Goal: Check status: Check status

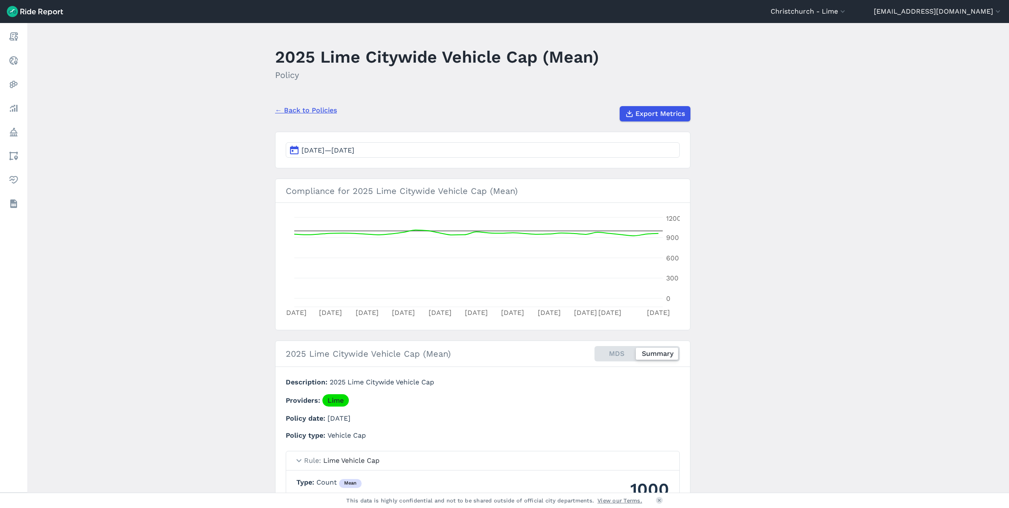
click at [440, 150] on button "[DATE]—[DATE]" at bounding box center [483, 149] width 394 height 15
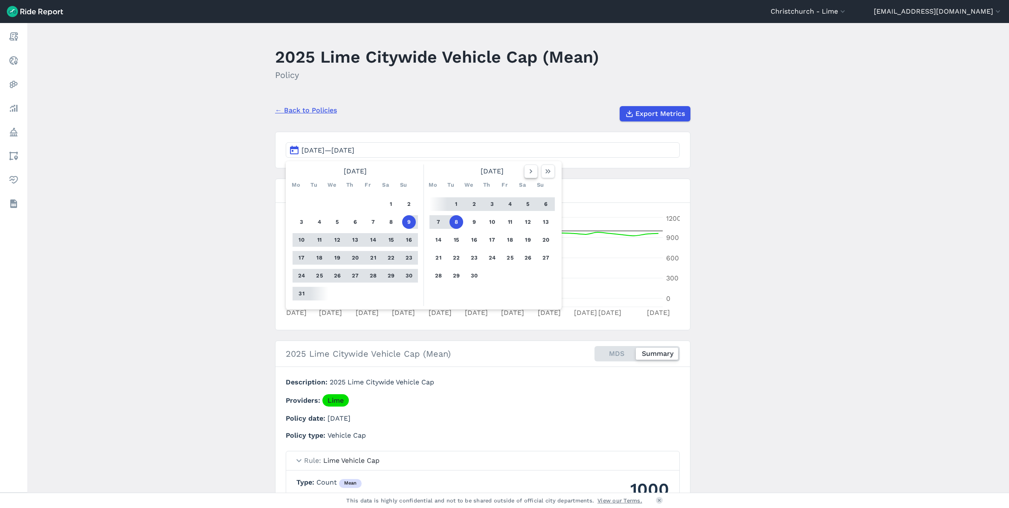
click at [533, 171] on icon "button" at bounding box center [531, 171] width 9 height 9
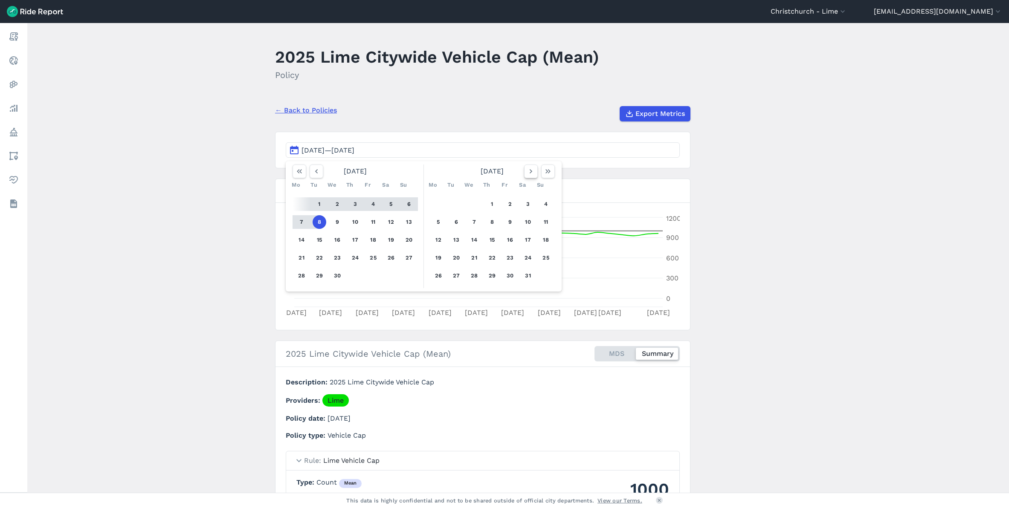
click at [533, 171] on icon "button" at bounding box center [531, 171] width 9 height 9
click at [435, 205] on button "1" at bounding box center [439, 204] width 14 height 14
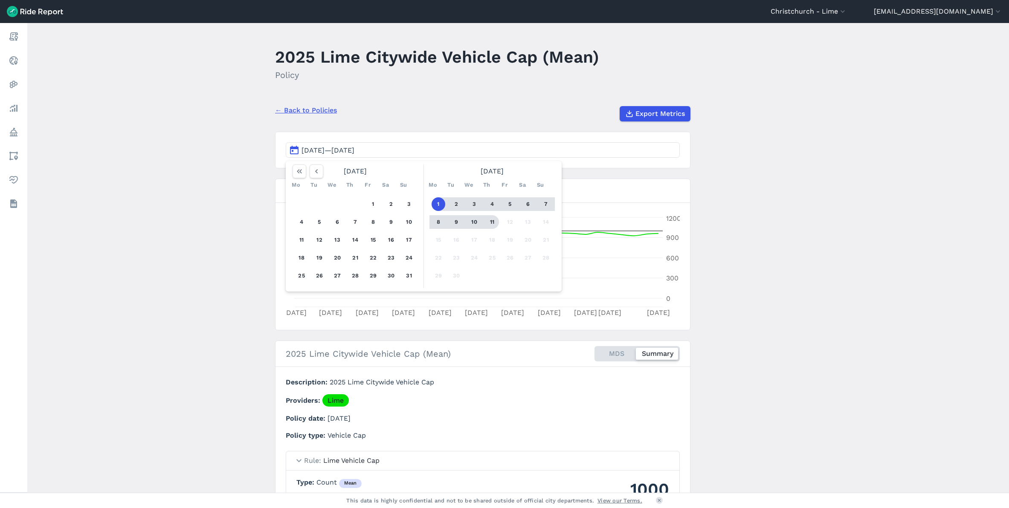
click at [491, 225] on button "11" at bounding box center [492, 222] width 14 height 14
